Goal: Transaction & Acquisition: Purchase product/service

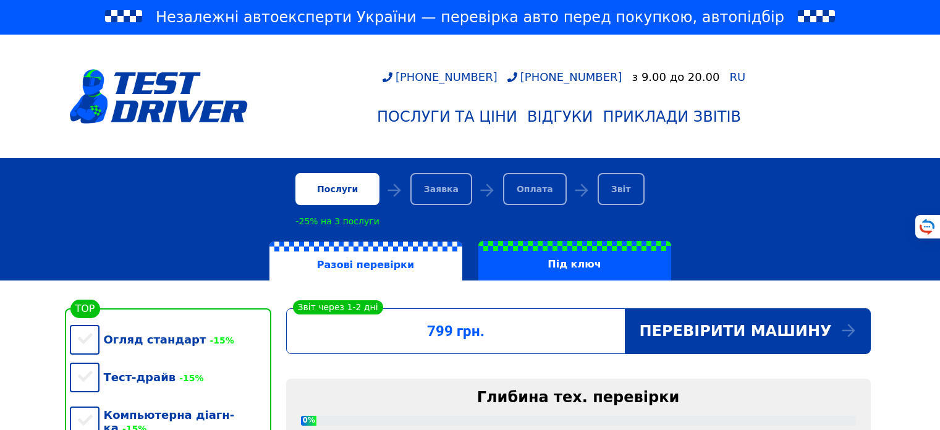
scroll to position [293, 0]
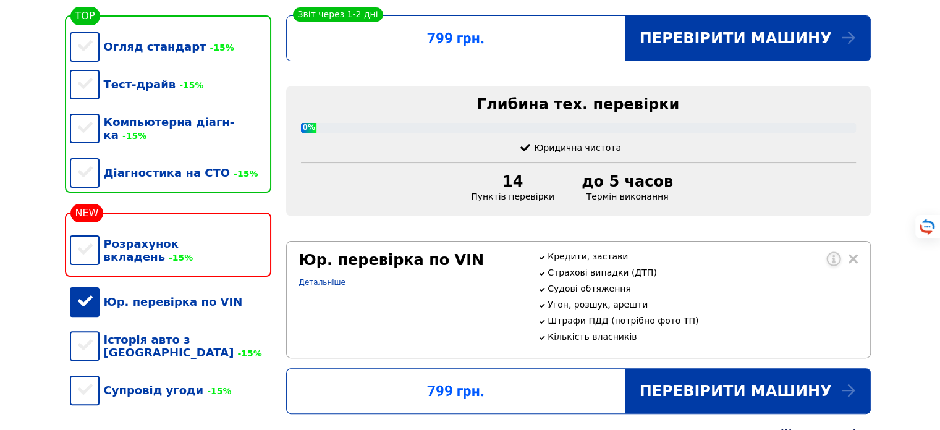
click at [94, 297] on div "Юр. перевірка по VIN" at bounding box center [171, 302] width 202 height 38
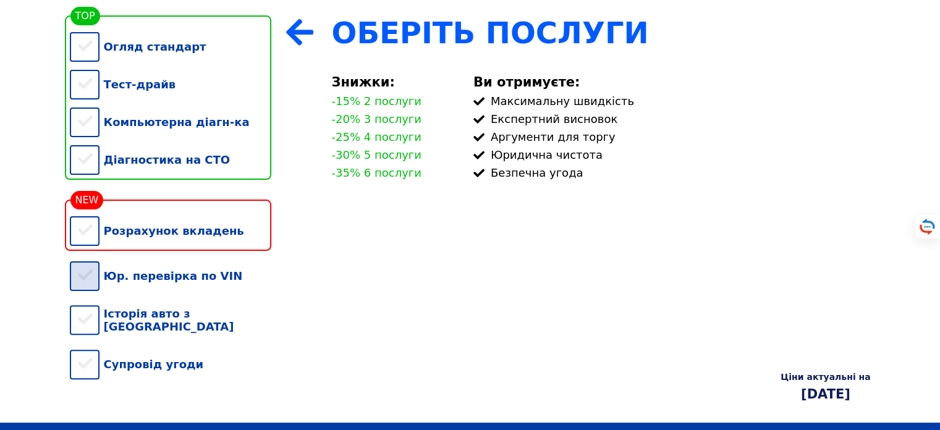
click at [84, 287] on div "Юр. перевірка по VIN" at bounding box center [171, 276] width 202 height 38
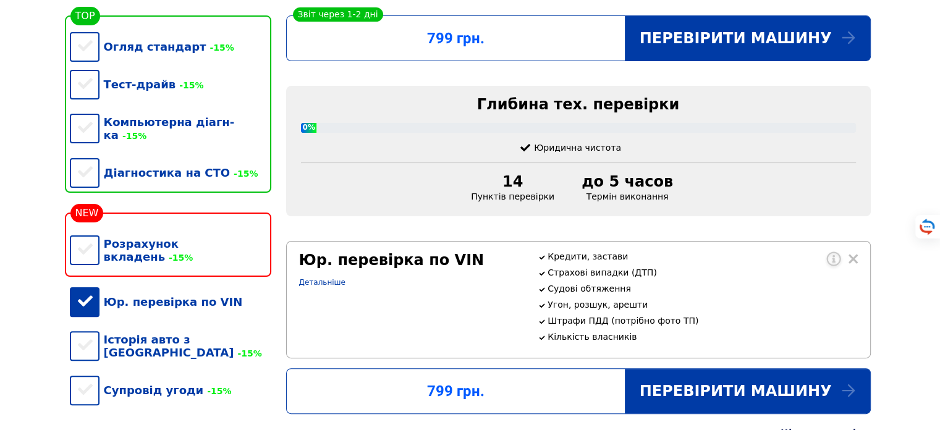
click at [312, 304] on div "Юр. перевірка по VIN Детальніше" at bounding box center [411, 300] width 239 height 96
click at [324, 287] on link "Детальніше" at bounding box center [322, 282] width 46 height 9
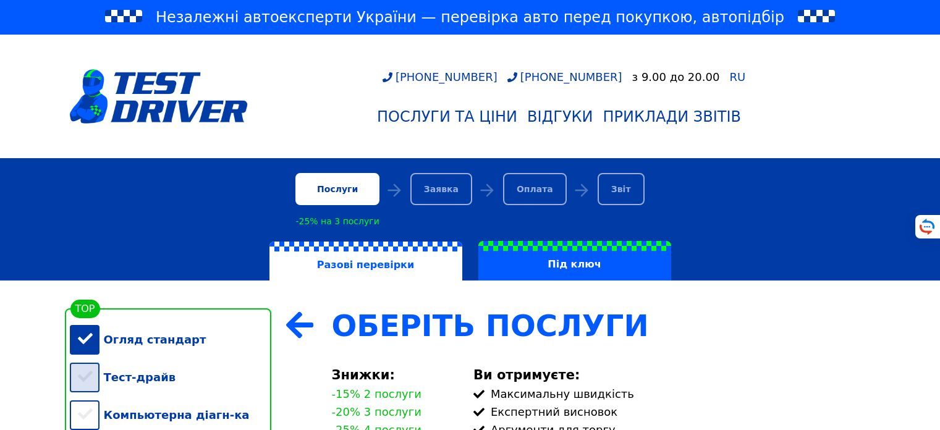
click at [94, 359] on div "Тест-драйв" at bounding box center [171, 378] width 202 height 38
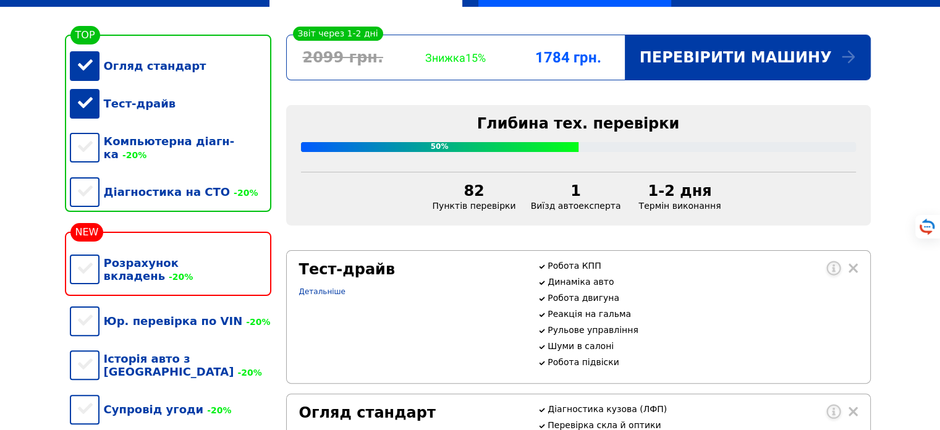
scroll to position [297, 0]
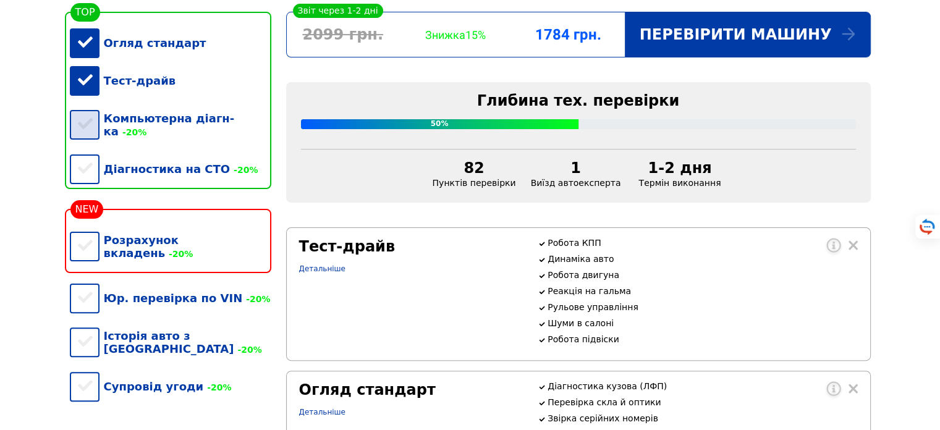
click at [89, 131] on div "Компьютерна діагн-ка -20%" at bounding box center [171, 125] width 202 height 51
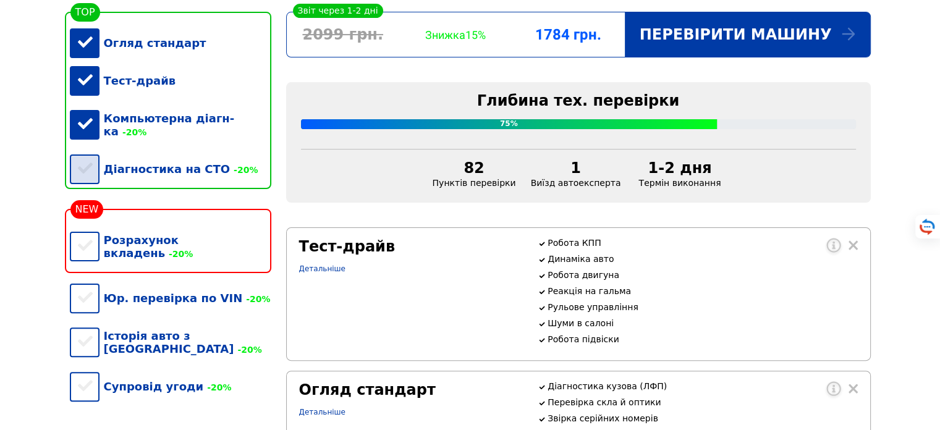
click at [76, 163] on div "Діагностика на СТО -20%" at bounding box center [171, 169] width 202 height 38
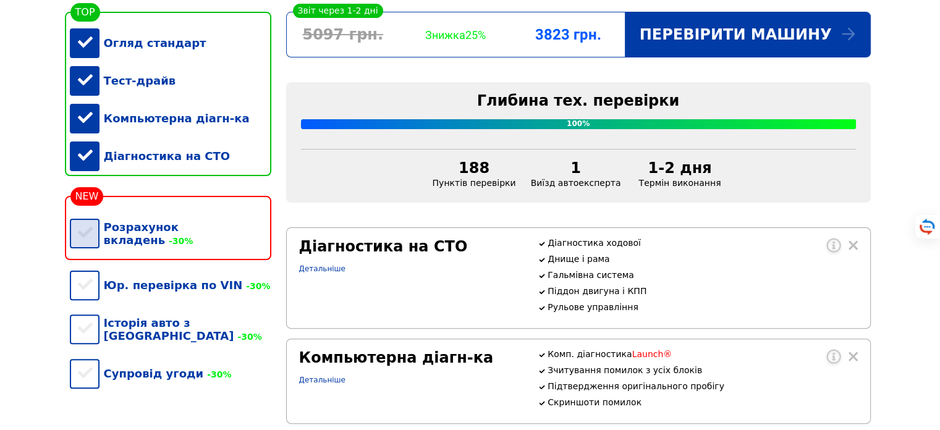
click at [96, 247] on div "Розрахунок вкладень -30%" at bounding box center [171, 233] width 202 height 51
click at [88, 281] on div "Юр. перевірка по VIN -30%" at bounding box center [171, 285] width 202 height 38
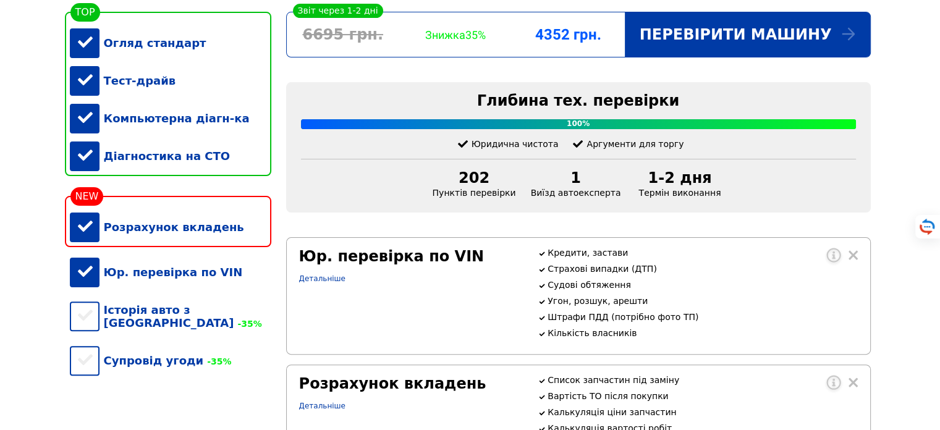
click at [121, 281] on div "Юр. перевірка по VIN" at bounding box center [171, 272] width 202 height 38
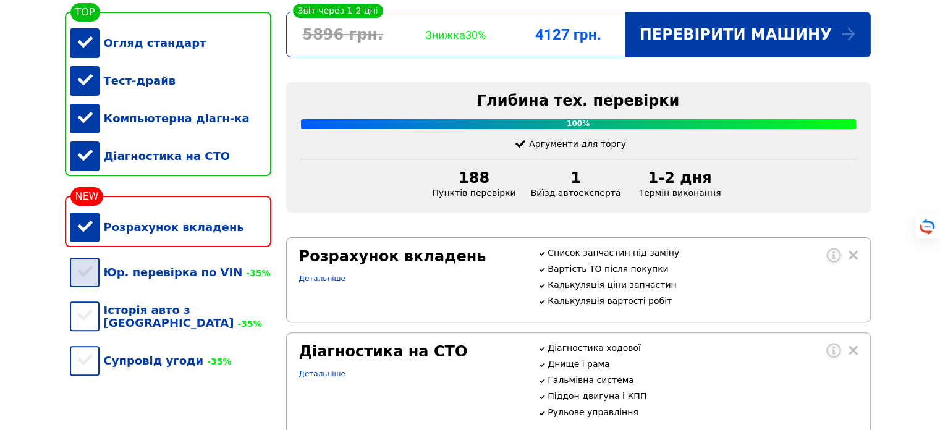
click at [121, 281] on div "Юр. перевірка по VIN -35%" at bounding box center [171, 272] width 202 height 38
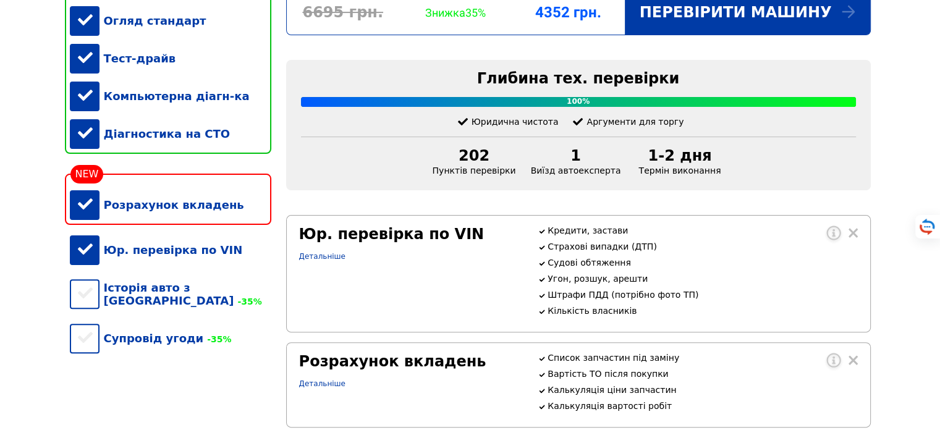
scroll to position [223, 0]
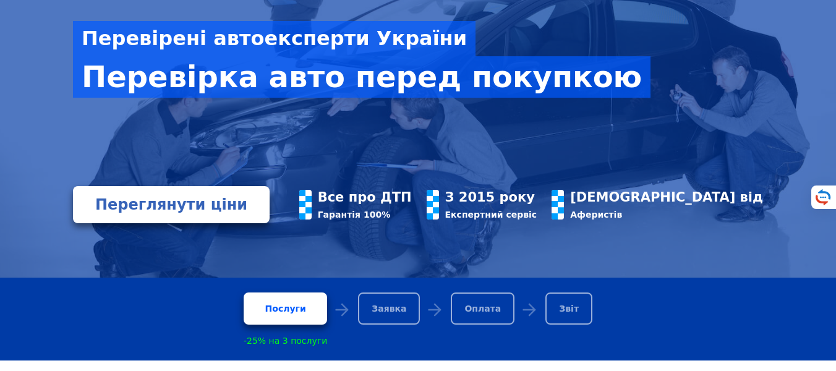
scroll to position [223, 0]
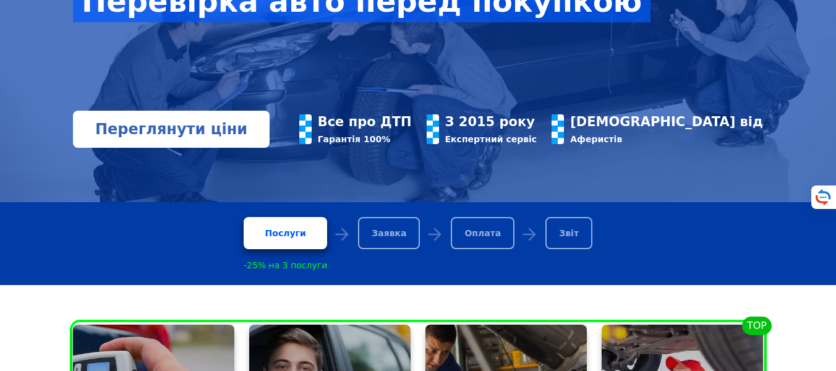
click at [226, 139] on link "Переглянути ціни" at bounding box center [171, 129] width 197 height 37
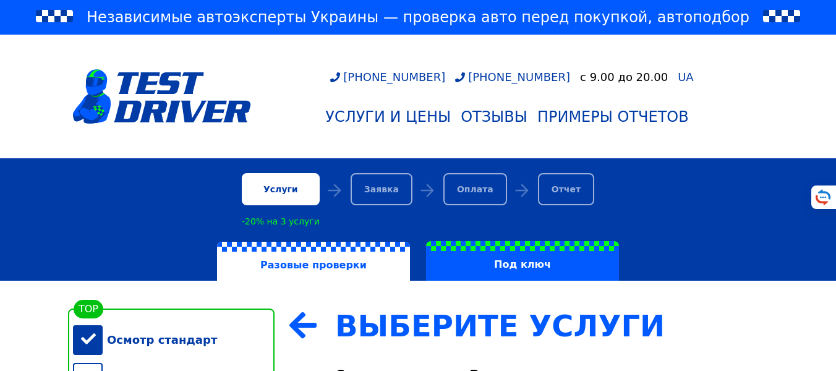
click at [91, 359] on div "Тест-драйв" at bounding box center [174, 378] width 202 height 38
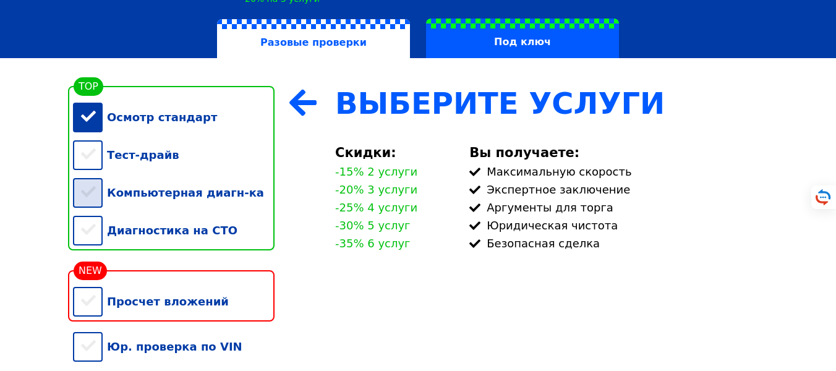
scroll to position [223, 0]
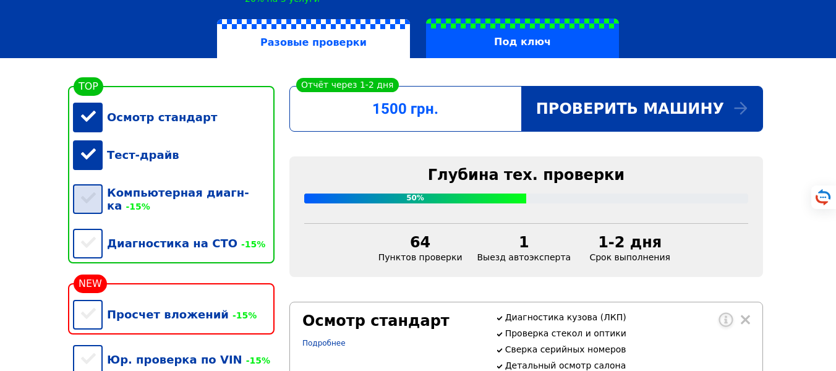
click at [86, 196] on div "Компьютерная диагн-ка -15%" at bounding box center [174, 199] width 202 height 51
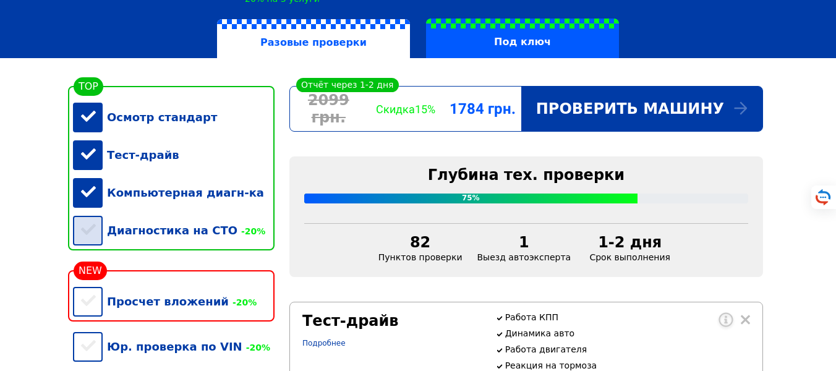
click at [82, 240] on div "Диагностика на СТО -20%" at bounding box center [174, 230] width 202 height 38
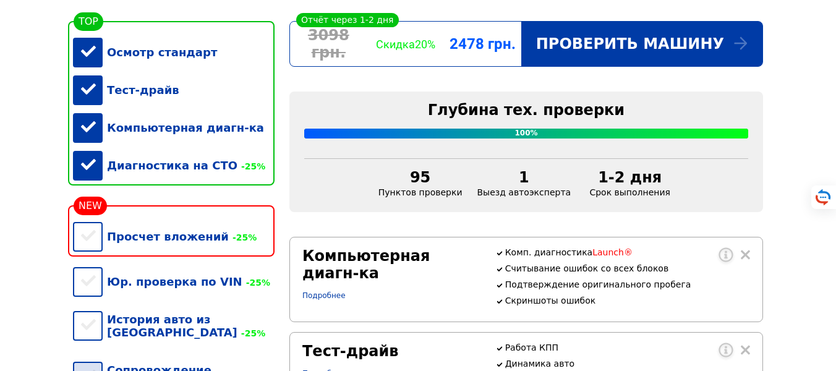
scroll to position [445, 0]
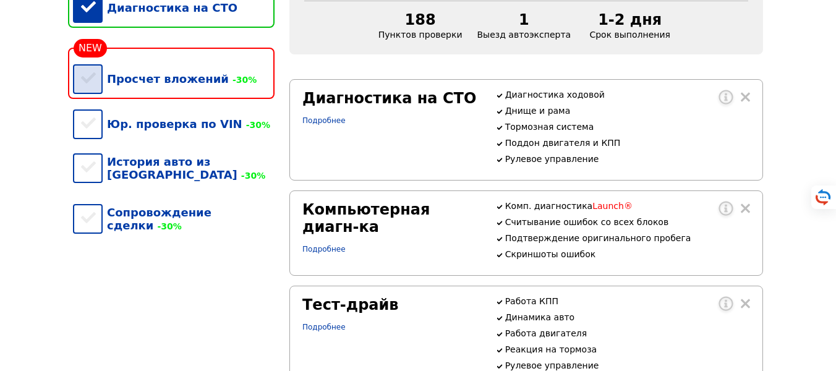
click at [93, 98] on div "Просчет вложений -30%" at bounding box center [174, 79] width 202 height 38
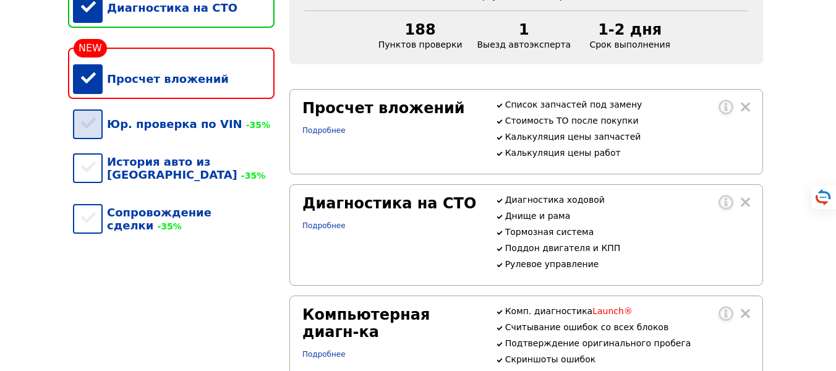
click at [101, 143] on div "Юр. проверка по VIN -35%" at bounding box center [174, 124] width 202 height 38
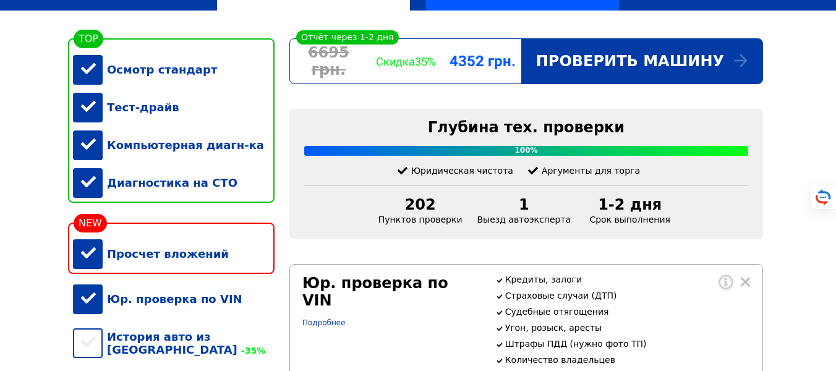
scroll to position [297, 0]
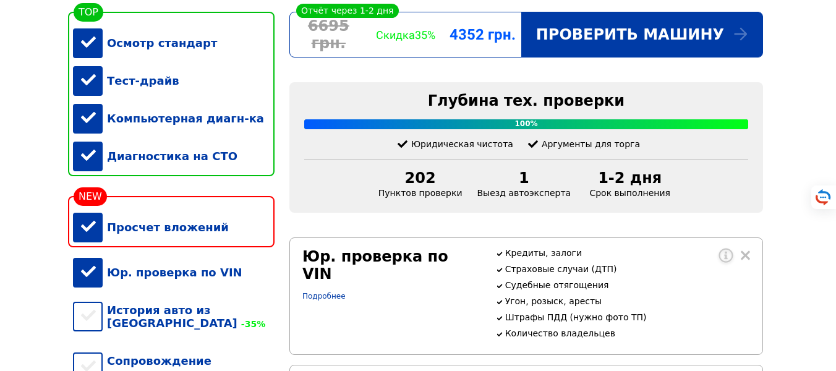
click at [93, 291] on div "Юр. проверка по VIN" at bounding box center [174, 272] width 202 height 38
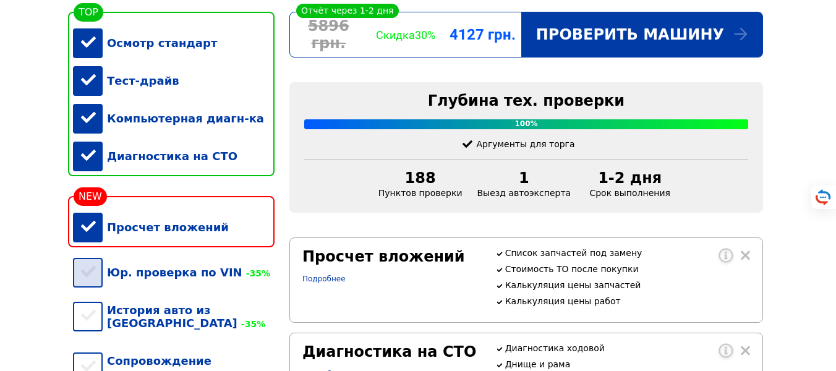
click at [93, 291] on div "Юр. проверка по VIN -35%" at bounding box center [174, 272] width 202 height 38
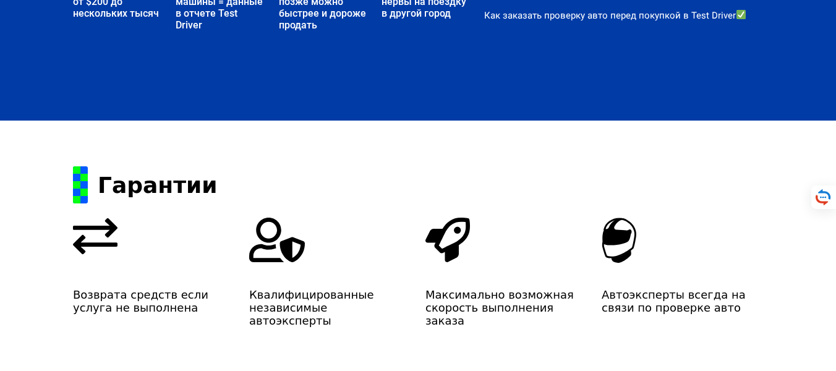
scroll to position [2940, 0]
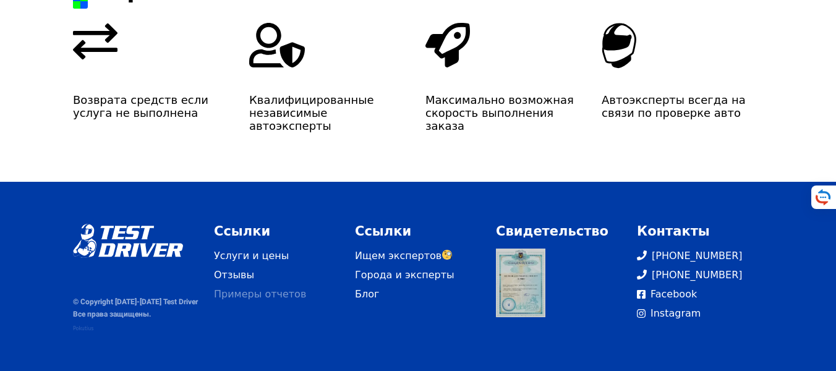
click at [254, 294] on link "Примеры отчетов" at bounding box center [277, 294] width 126 height 15
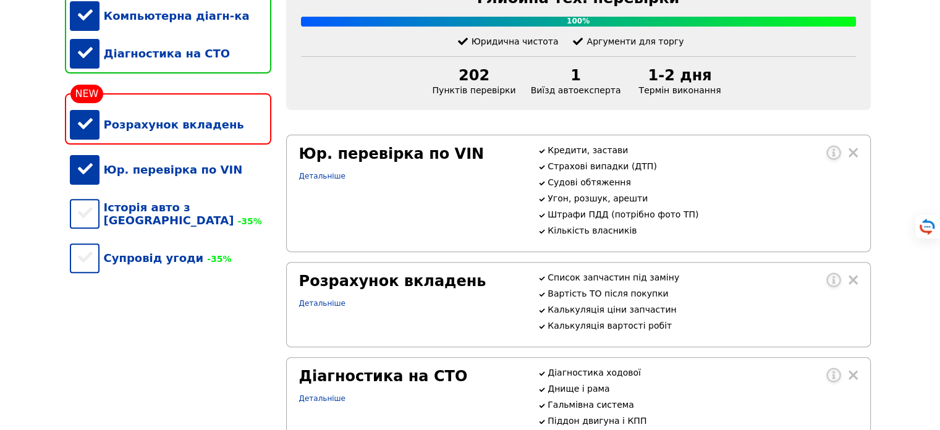
scroll to position [371, 0]
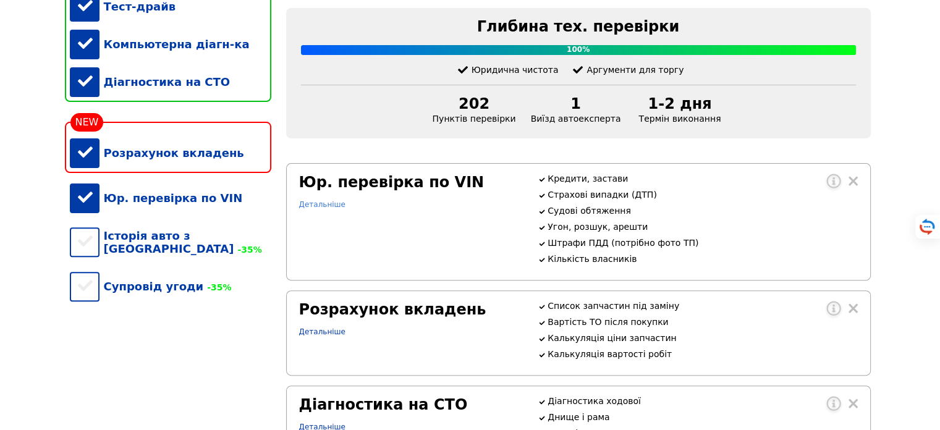
drag, startPoint x: 330, startPoint y: 220, endPoint x: 323, endPoint y: 220, distance: 7.4
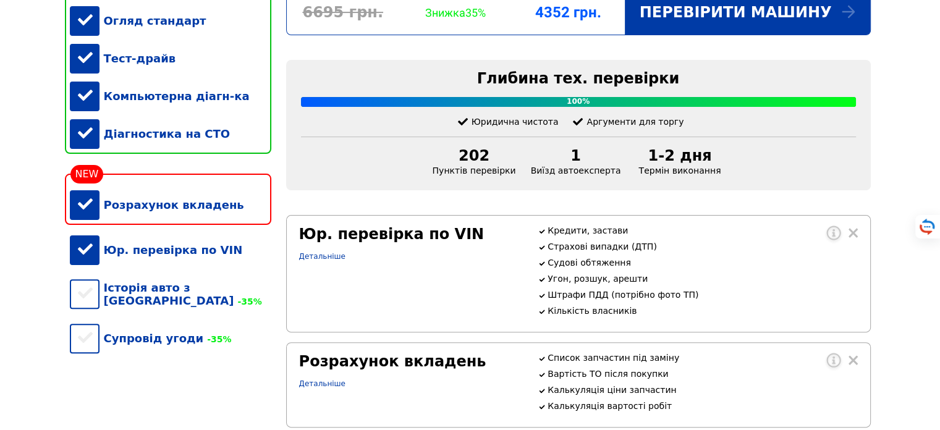
scroll to position [297, 0]
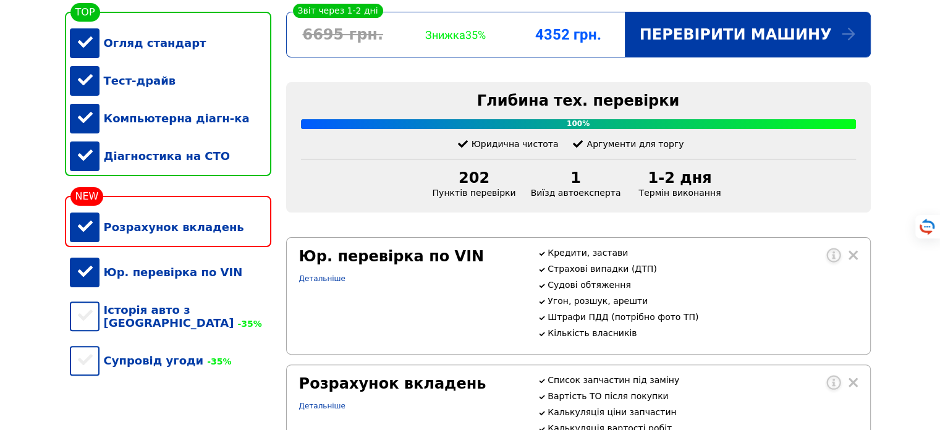
click at [84, 246] on div "Розрахунок вкладень" at bounding box center [171, 227] width 202 height 38
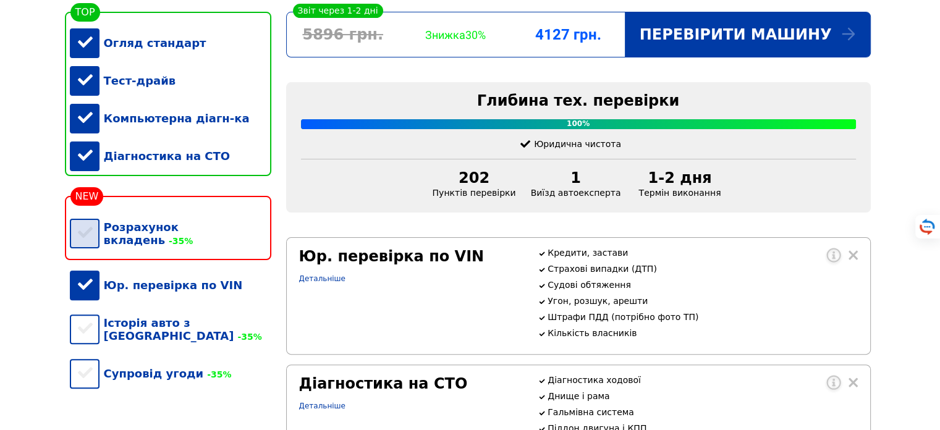
click at [84, 247] on div "Розрахунок вкладень -35%" at bounding box center [171, 233] width 202 height 51
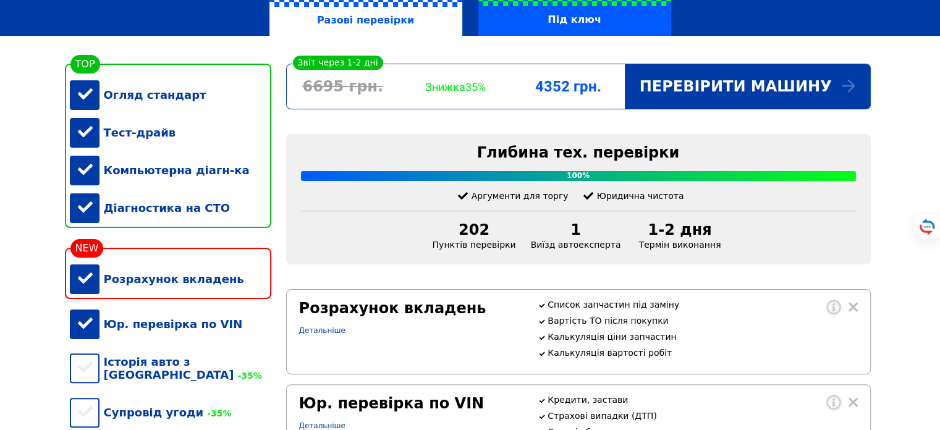
scroll to position [223, 0]
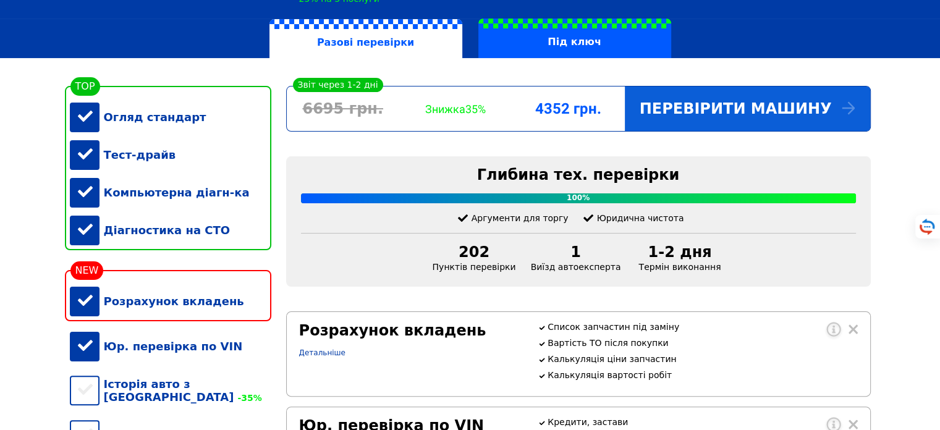
click at [704, 103] on div "Перевірити машину" at bounding box center [747, 109] width 245 height 45
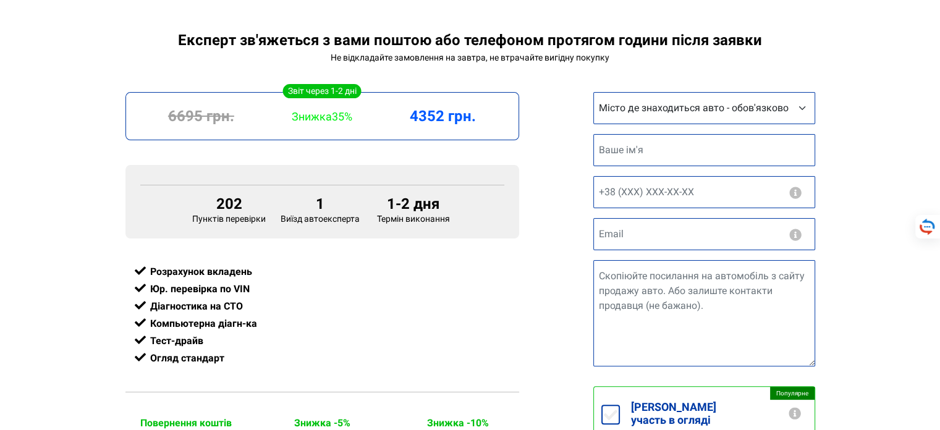
scroll to position [297, 0]
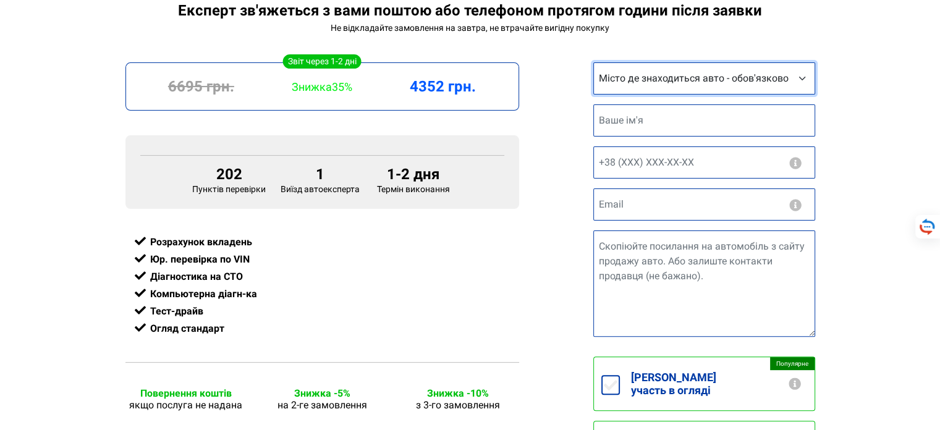
drag, startPoint x: 757, startPoint y: 72, endPoint x: 851, endPoint y: 163, distance: 131.2
click at [849, 165] on div "Експерт зв'яжеться з вами поштою або телефоном протягом години після заявки Не …" at bounding box center [470, 360] width 940 height 717
select select "[GEOGRAPHIC_DATA]"
click at [594, 62] on select "Місто де знаходиться авто - обов'язково Інше місто [GEOGRAPHIC_DATA] [GEOGRAPHI…" at bounding box center [705, 78] width 222 height 32
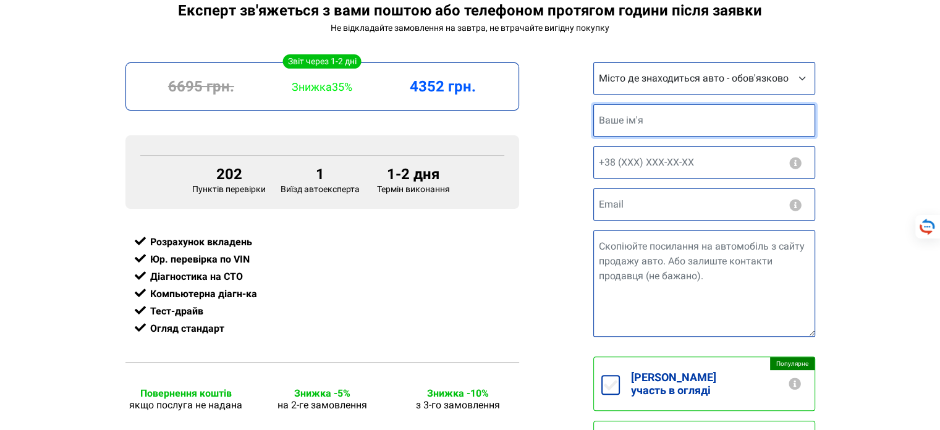
click at [668, 124] on input "text" at bounding box center [705, 120] width 222 height 32
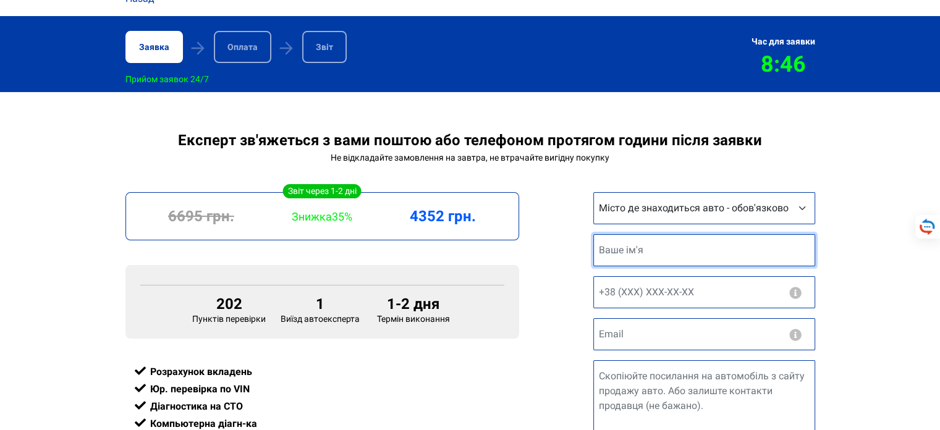
scroll to position [148, 0]
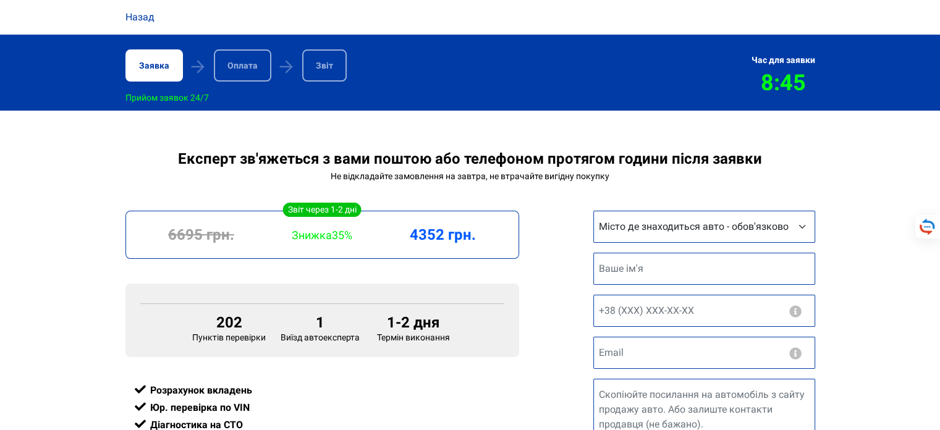
click at [241, 70] on div "Оплата" at bounding box center [242, 65] width 57 height 32
